Goal: Task Accomplishment & Management: Complete application form

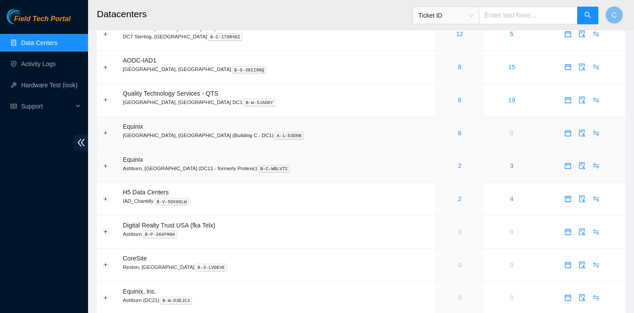
scroll to position [98, 0]
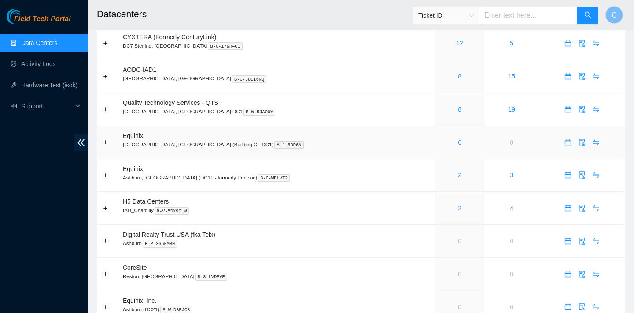
click at [440, 142] on div "6" at bounding box center [460, 142] width 40 height 10
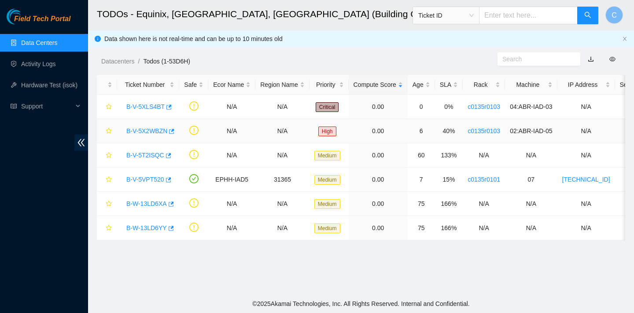
click at [430, 142] on td "6" at bounding box center [421, 131] width 27 height 24
click at [173, 227] on icon "button" at bounding box center [170, 228] width 6 height 6
click at [171, 203] on icon "button" at bounding box center [170, 204] width 6 height 6
click at [171, 179] on icon "button" at bounding box center [168, 180] width 6 height 6
click at [171, 157] on icon "button" at bounding box center [168, 155] width 6 height 6
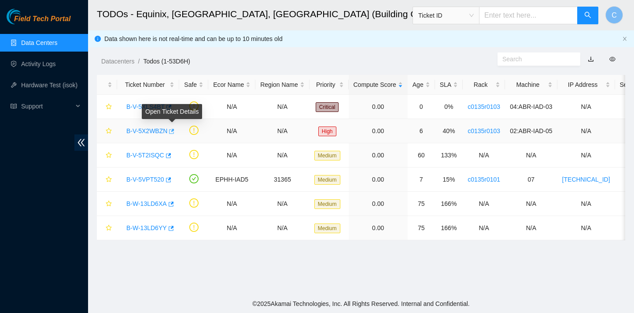
click at [174, 131] on icon "button" at bounding box center [171, 131] width 6 height 6
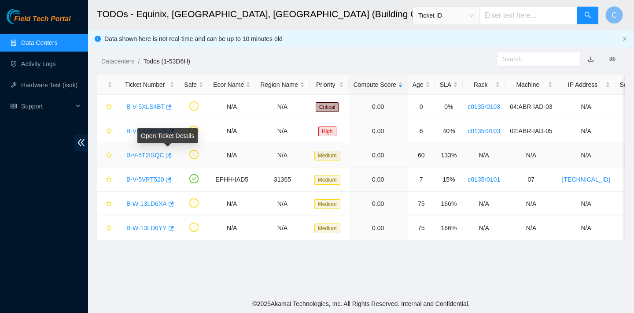
click at [169, 155] on icon "button" at bounding box center [168, 155] width 6 height 6
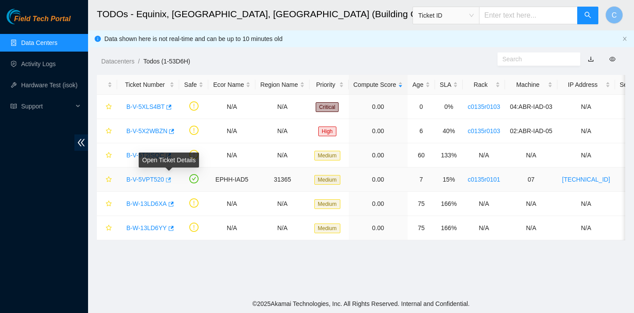
click at [171, 178] on icon "button" at bounding box center [168, 179] width 5 height 5
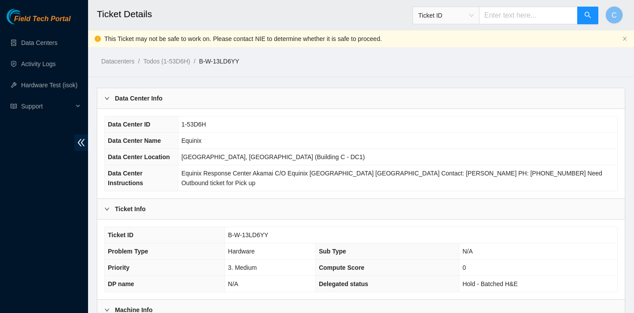
scroll to position [263, 0]
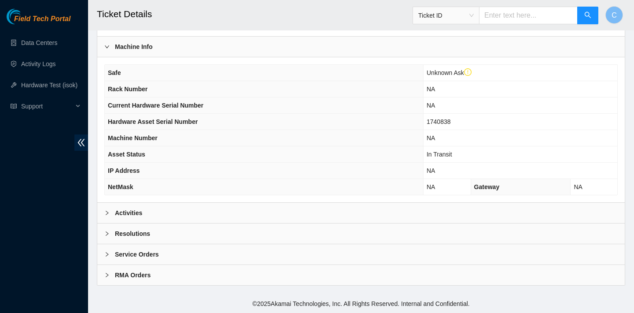
click at [165, 217] on div "Activities" at bounding box center [360, 213] width 527 height 20
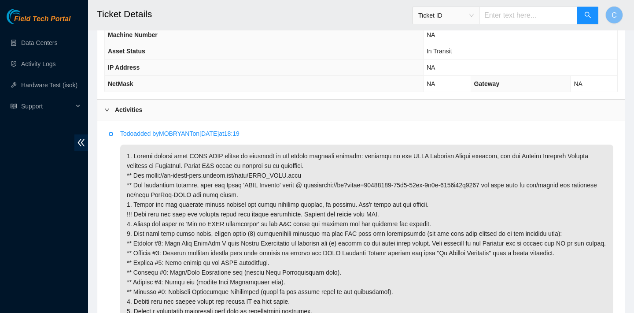
scroll to position [420, 0]
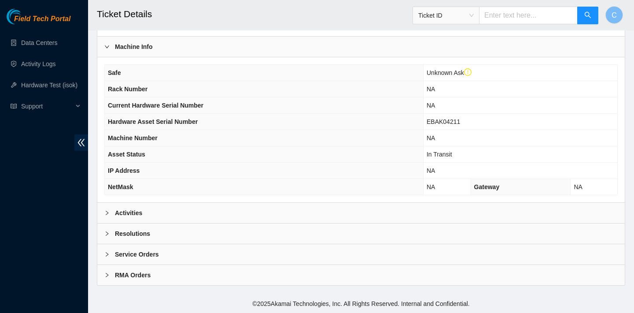
click at [185, 212] on div "Activities" at bounding box center [360, 213] width 527 height 20
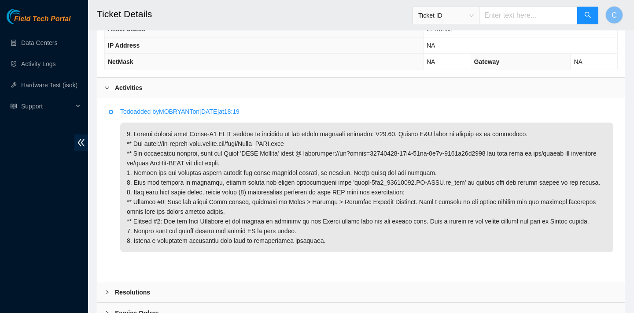
scroll to position [446, 0]
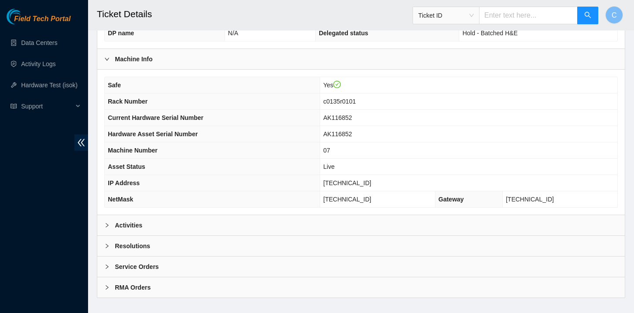
scroll to position [246, 0]
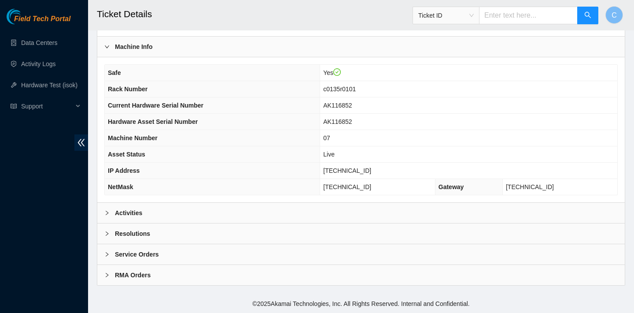
click at [213, 222] on div "Activities" at bounding box center [360, 213] width 527 height 20
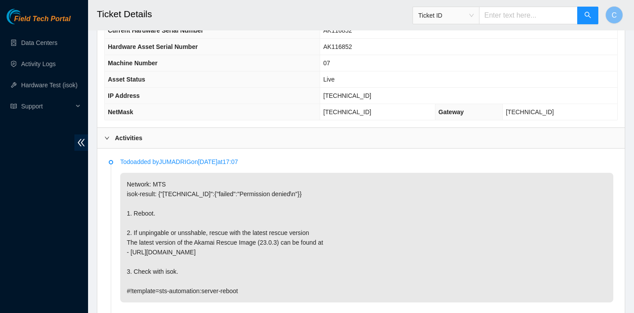
scroll to position [488, 0]
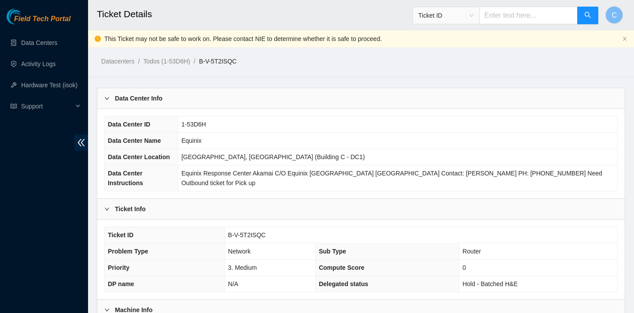
scroll to position [263, 0]
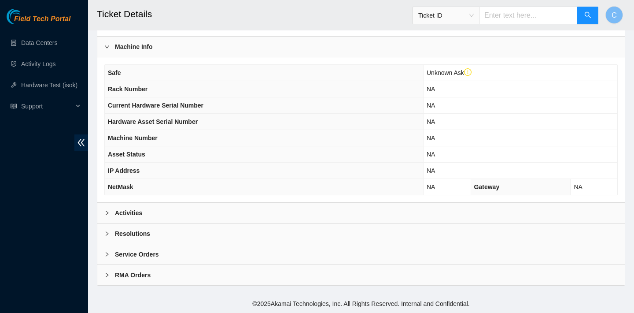
click at [188, 202] on div "Safe Unknown Ask Rack Number NA Current Hardware Serial Number NA Hardware Asse…" at bounding box center [360, 129] width 527 height 145
click at [188, 210] on div "Activities" at bounding box center [360, 213] width 527 height 20
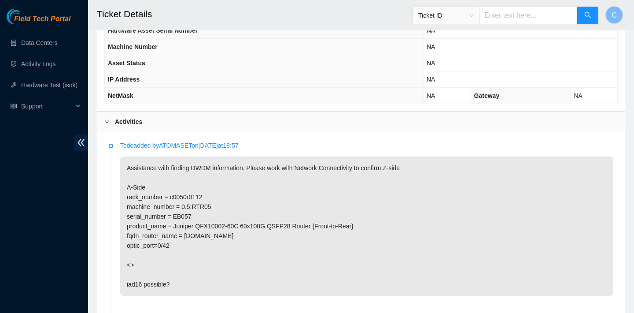
scroll to position [447, 0]
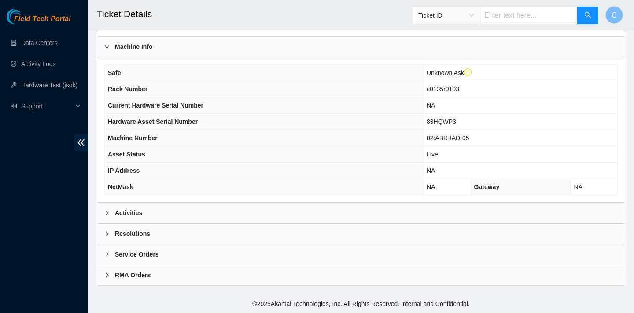
click at [192, 213] on div "Activities" at bounding box center [360, 213] width 527 height 20
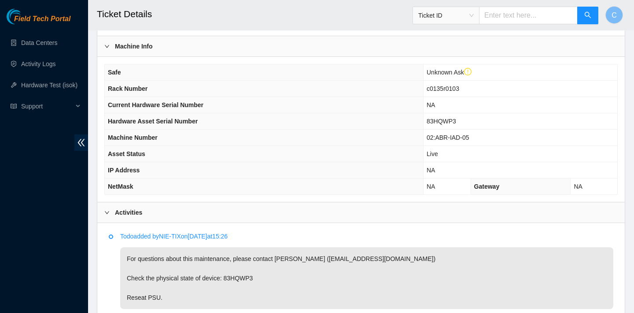
scroll to position [379, 0]
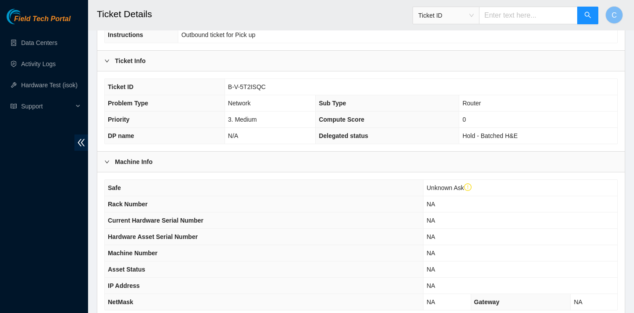
scroll to position [193, 0]
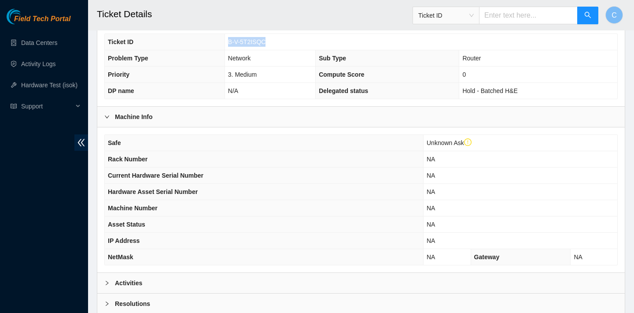
drag, startPoint x: 274, startPoint y: 40, endPoint x: 226, endPoint y: 38, distance: 48.5
click at [225, 38] on td "B-V-5T2ISQC" at bounding box center [421, 42] width 393 height 16
copy span "B-V-5T2ISQC"
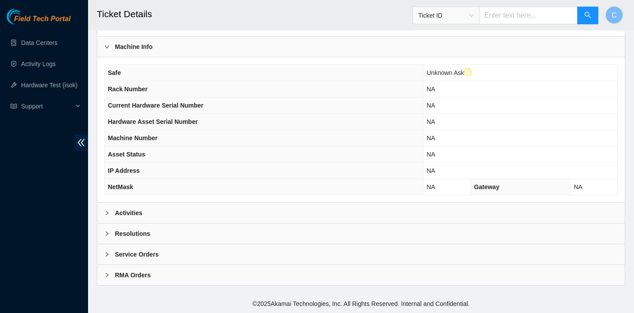
click at [212, 207] on div "Activities" at bounding box center [360, 213] width 527 height 20
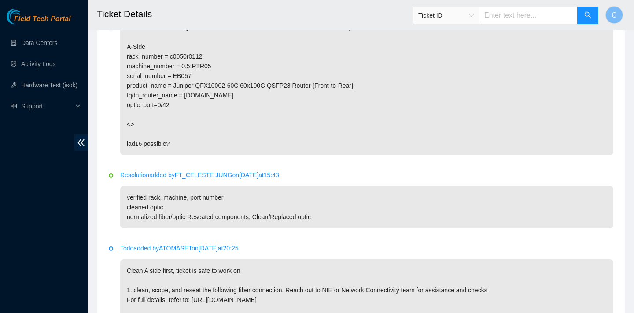
scroll to position [528, 0]
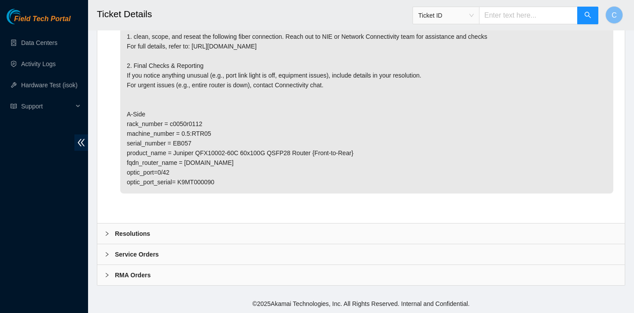
click at [396, 233] on div "Resolutions" at bounding box center [360, 233] width 527 height 20
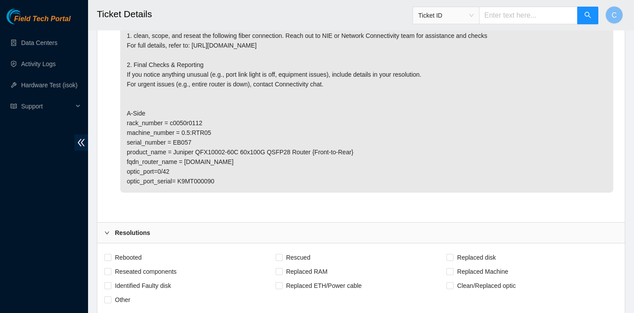
scroll to position [956, 0]
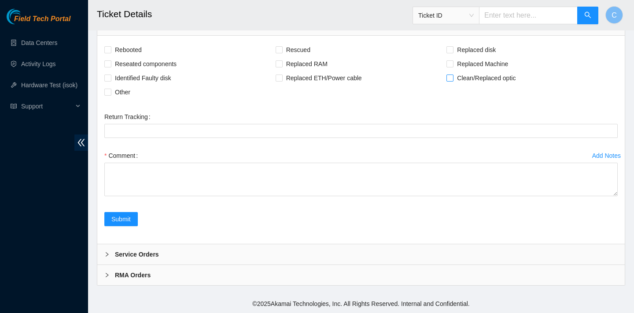
click at [467, 79] on span "Clean/Replaced optic" at bounding box center [486, 78] width 66 height 14
click at [453, 79] on input "Clean/Replaced optic" at bounding box center [449, 77] width 6 height 6
checkbox input "true"
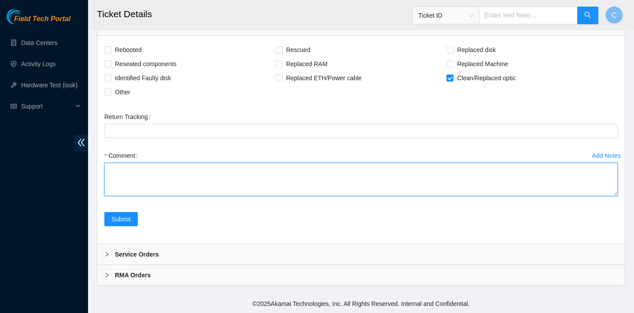
click at [323, 188] on textarea "Comment" at bounding box center [360, 178] width 513 height 33
type textarea "v"
click at [240, 170] on textarea "verified SN" at bounding box center [360, 178] width 513 height 33
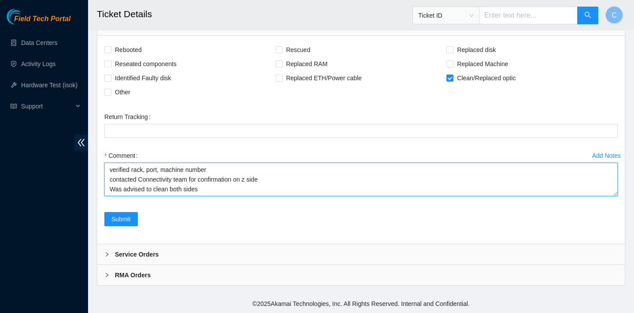
scroll to position [7, 0]
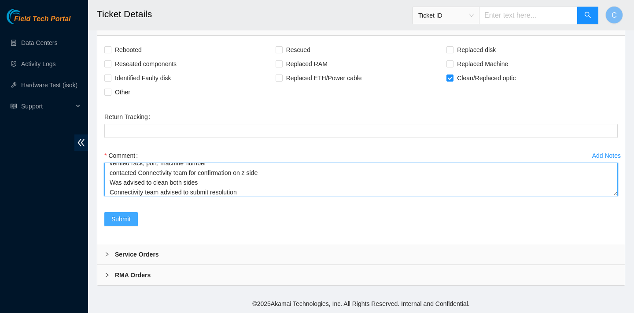
type textarea "verified rack, port, machine number contacted Connectivity team for confirmatio…"
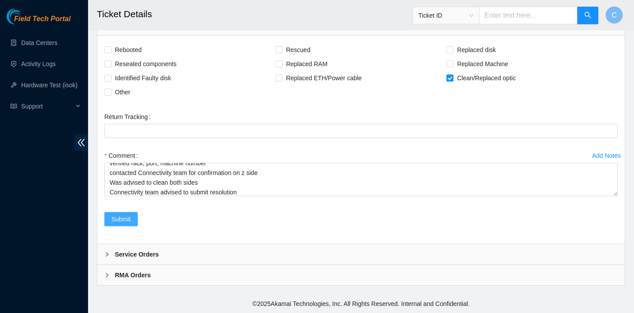
click at [126, 214] on span "Submit" at bounding box center [120, 219] width 19 height 10
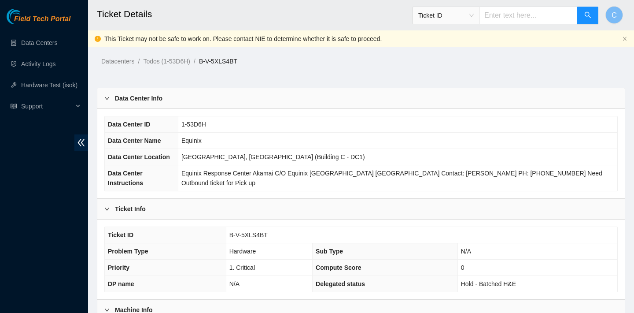
scroll to position [284, 0]
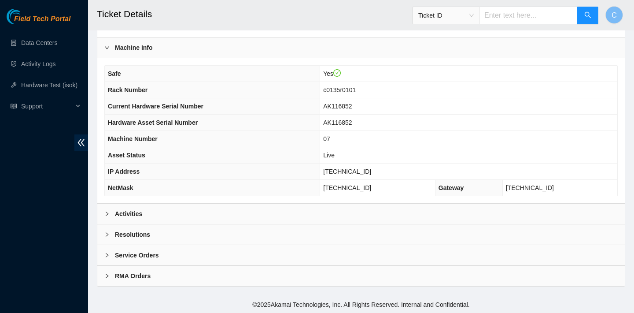
scroll to position [246, 0]
click at [202, 213] on div "Activities" at bounding box center [360, 213] width 527 height 20
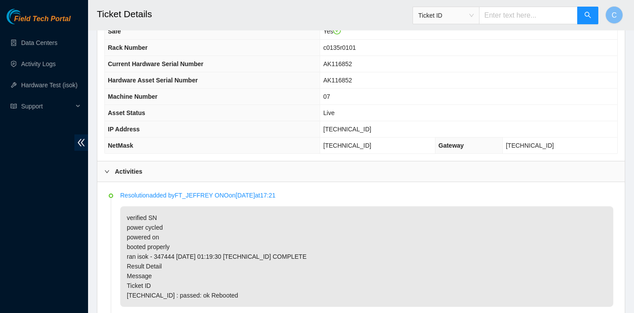
scroll to position [330, 0]
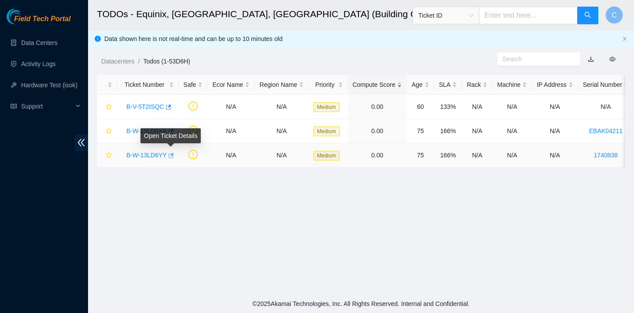
click at [173, 155] on icon "button" at bounding box center [170, 155] width 6 height 6
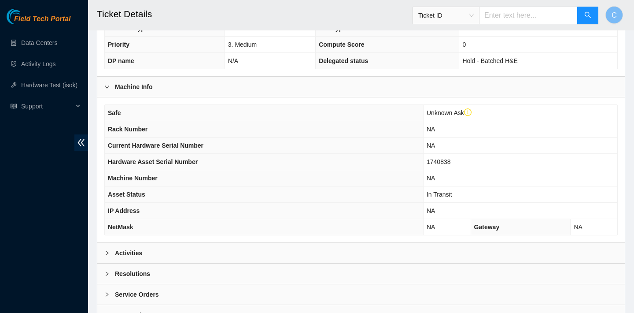
click at [198, 250] on div "Activities" at bounding box center [360, 253] width 527 height 20
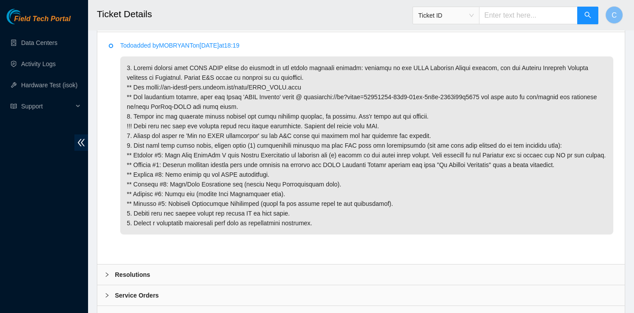
scroll to position [436, 0]
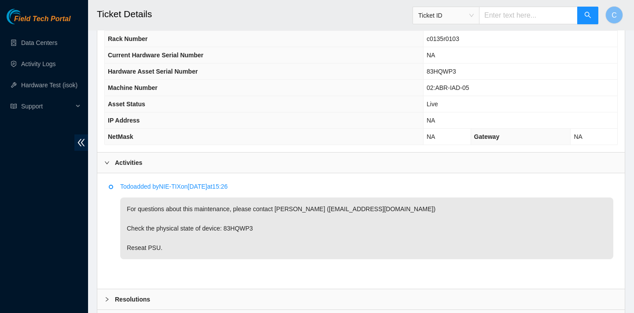
scroll to position [379, 0]
